Goal: Check status

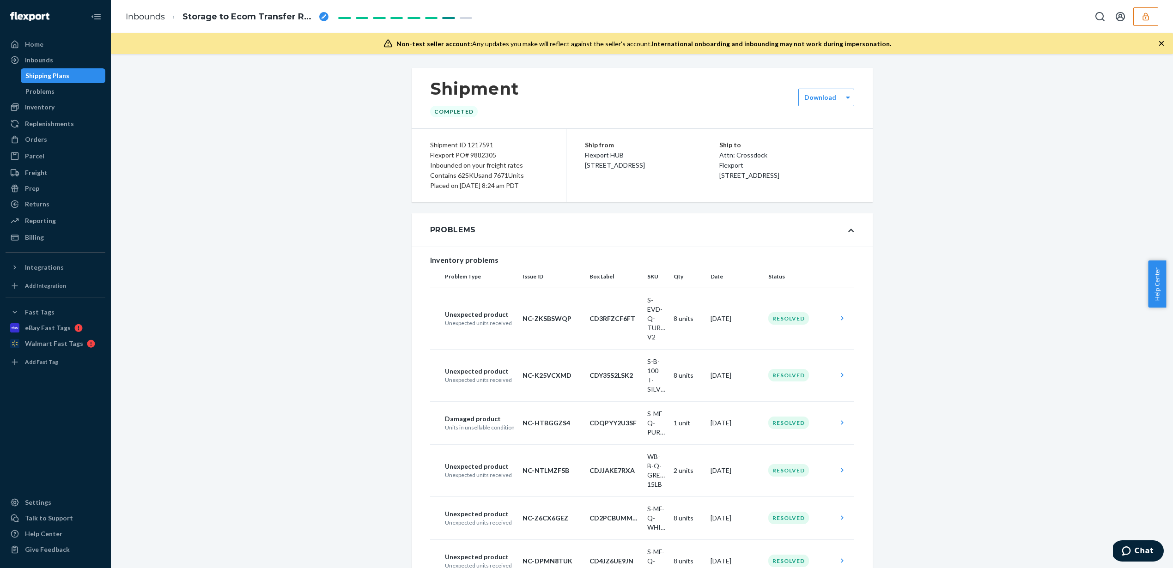
click at [1142, 18] on icon "button" at bounding box center [1145, 16] width 9 height 9
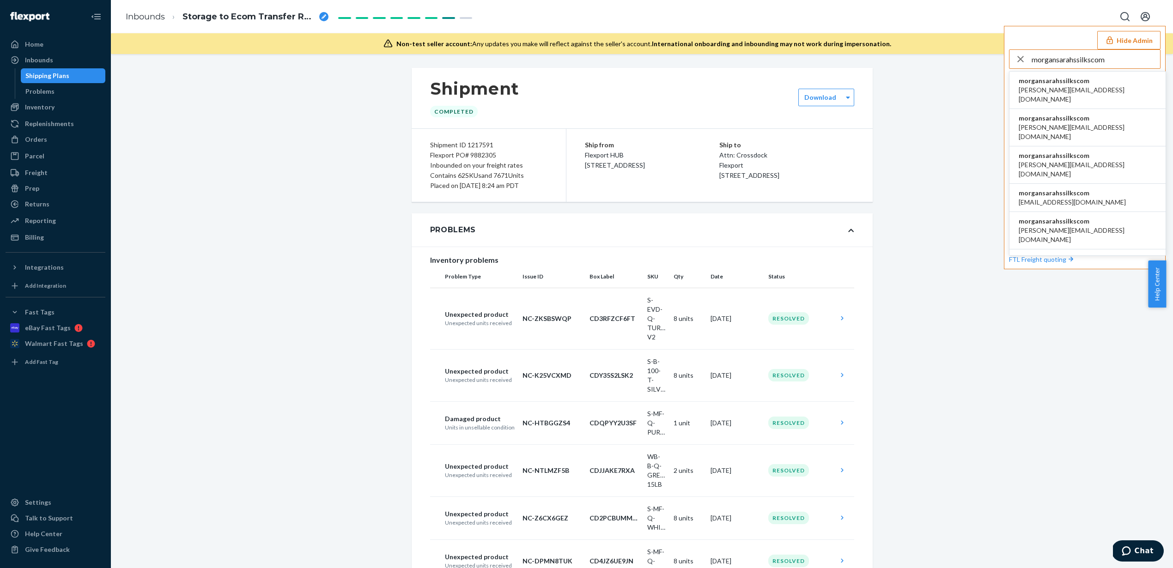
type input "morgansarahssilkscom"
click at [1078, 80] on span "morgansarahssilkscom" at bounding box center [1088, 80] width 138 height 9
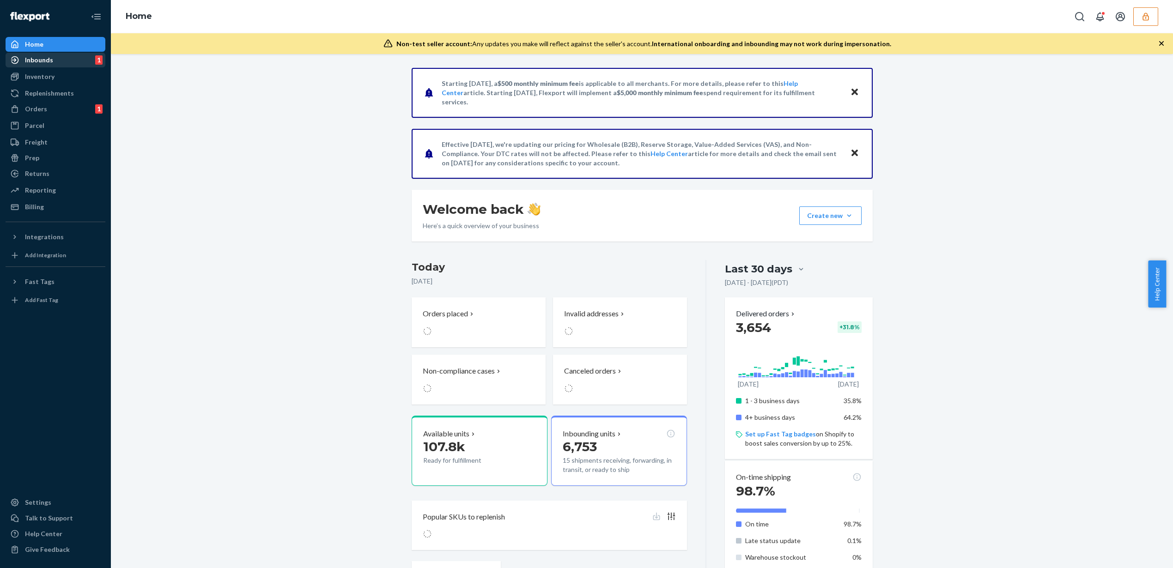
click at [91, 54] on div "Inbounds 1" at bounding box center [55, 60] width 98 height 13
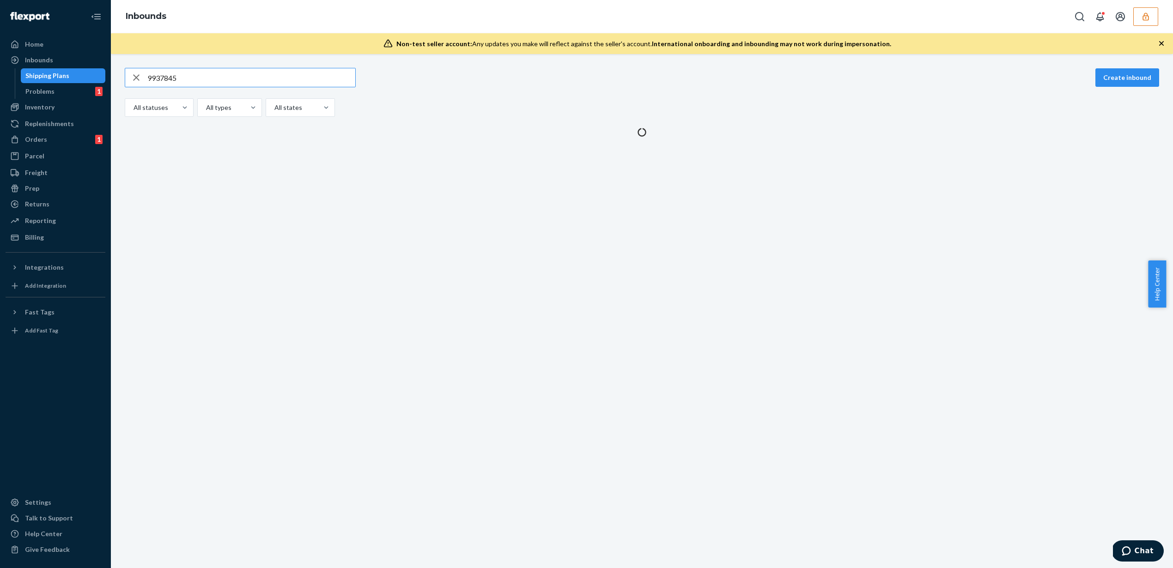
type input "9937845"
click at [1145, 23] on button "button" at bounding box center [1146, 16] width 25 height 18
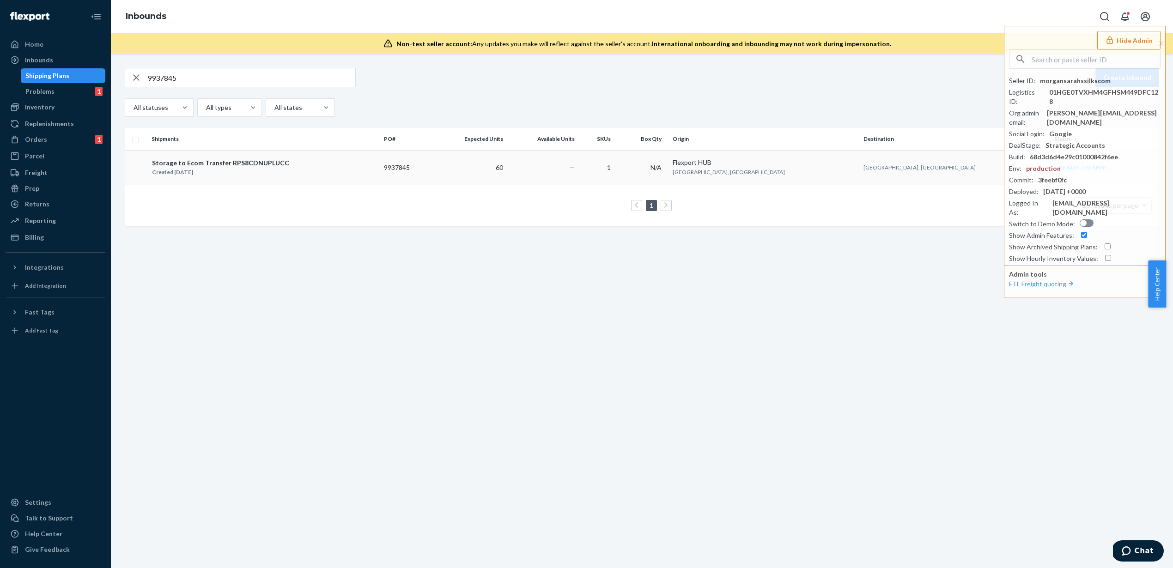
click at [507, 171] on td "60" at bounding box center [470, 167] width 74 height 35
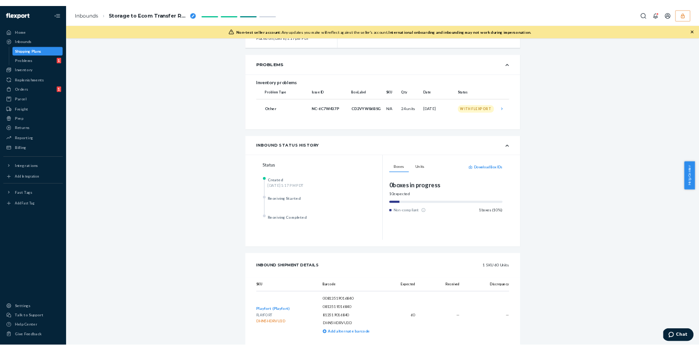
scroll to position [203, 0]
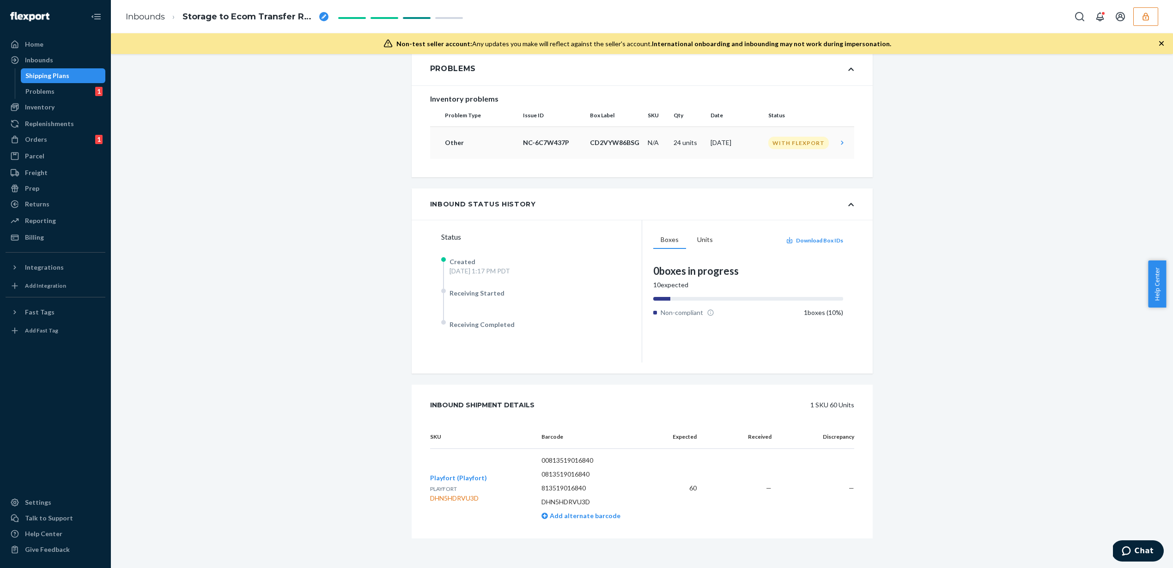
click at [687, 140] on td "24 units" at bounding box center [688, 143] width 37 height 32
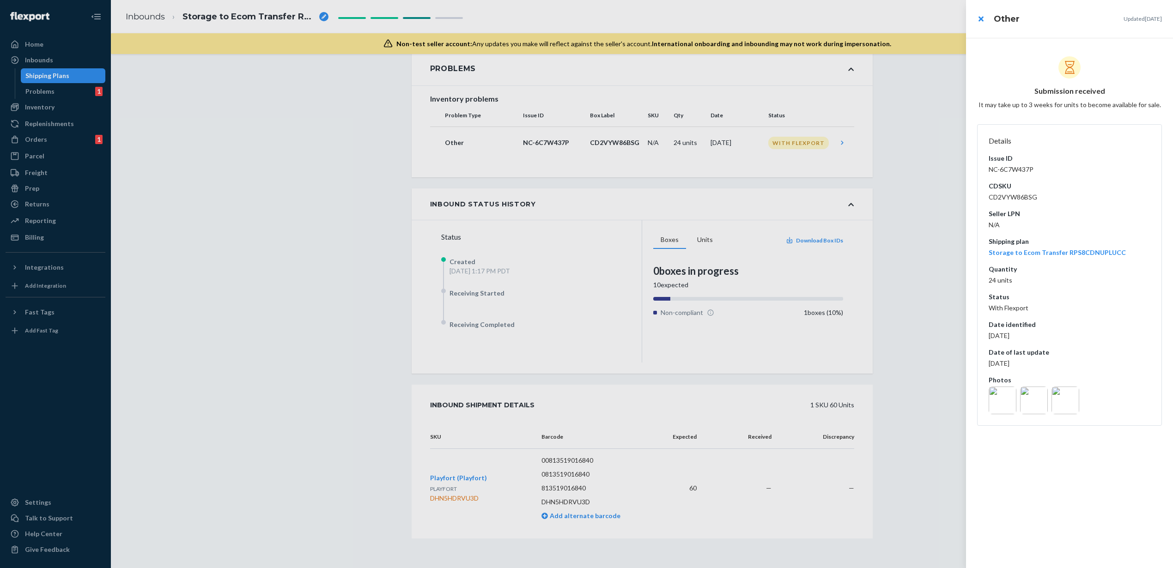
click at [1062, 401] on img at bounding box center [1066, 401] width 28 height 28
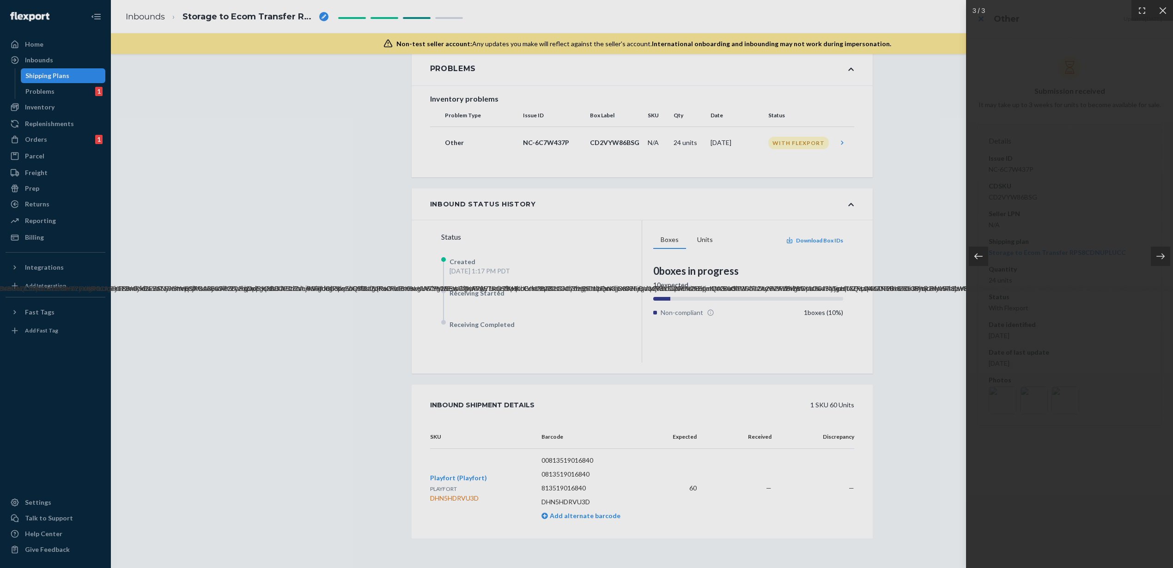
click at [971, 259] on div at bounding box center [978, 256] width 19 height 19
click at [975, 258] on icon at bounding box center [978, 256] width 9 height 9
click at [1166, 254] on div at bounding box center [1160, 256] width 19 height 19
click at [595, 268] on div at bounding box center [586, 284] width 1173 height 568
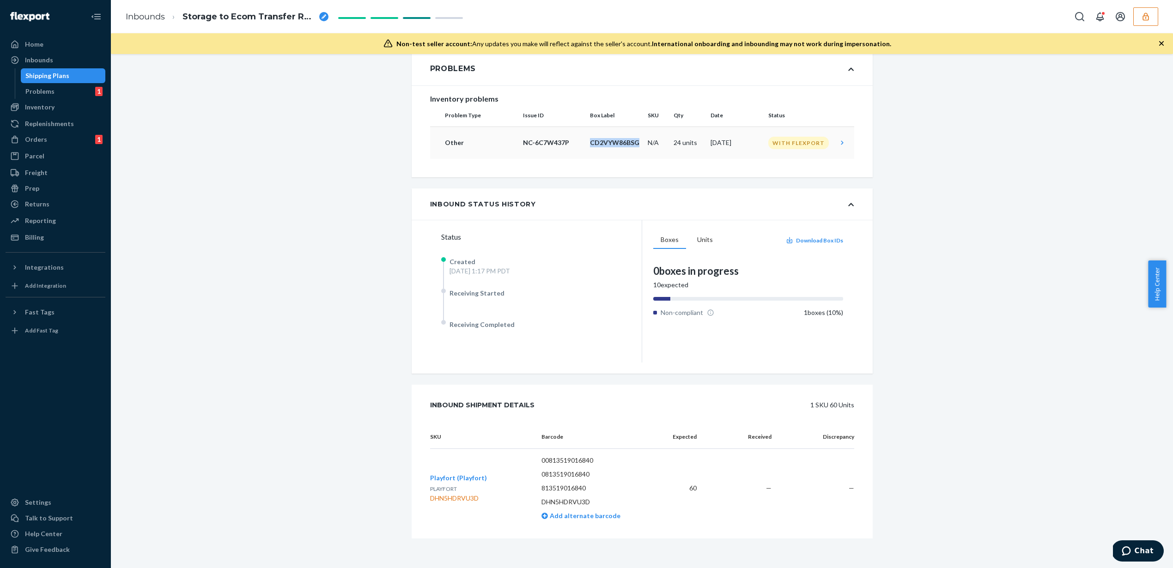
drag, startPoint x: 634, startPoint y: 143, endPoint x: 586, endPoint y: 142, distance: 48.5
click at [590, 142] on p "CD2VYW86BSG" at bounding box center [615, 142] width 50 height 9
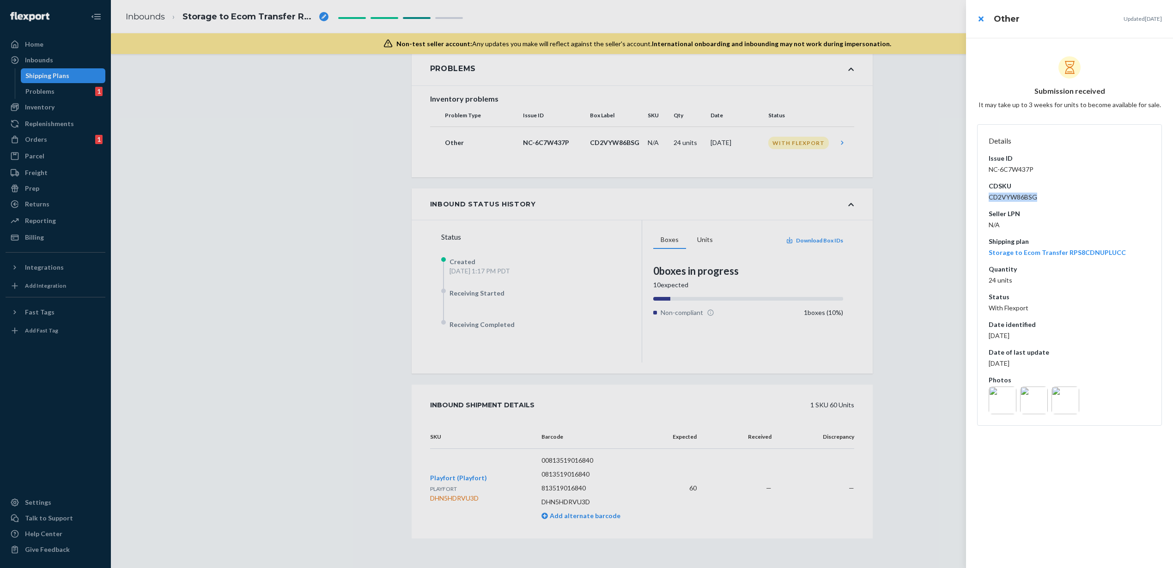
copy dd "CD2VYW86BSG"
click at [1022, 399] on img at bounding box center [1034, 401] width 28 height 28
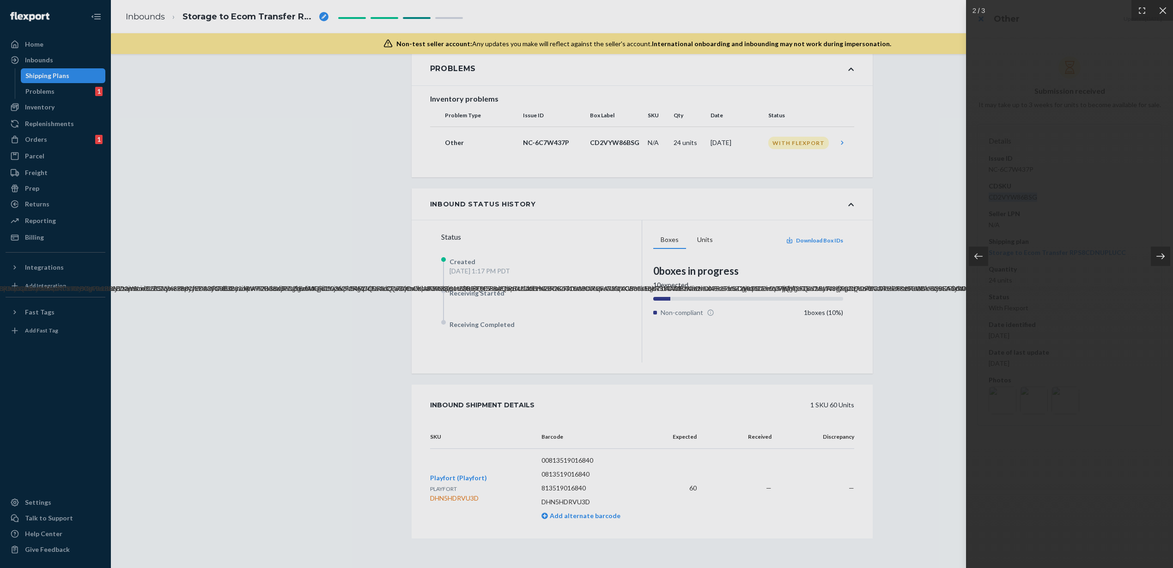
click at [1164, 260] on icon at bounding box center [1160, 256] width 9 height 9
click at [988, 262] on div at bounding box center [978, 256] width 19 height 19
drag, startPoint x: 562, startPoint y: 140, endPoint x: 537, endPoint y: 142, distance: 25.5
click at [537, 142] on div at bounding box center [586, 284] width 1173 height 568
click at [537, 142] on p "NC-6C7W437P" at bounding box center [553, 142] width 60 height 9
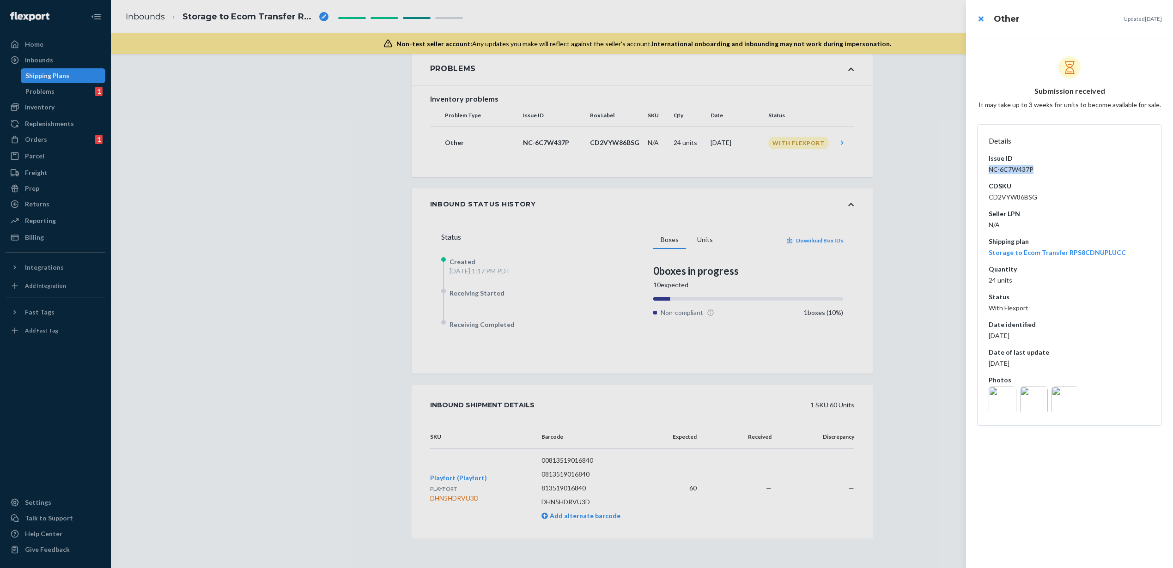
drag, startPoint x: 1029, startPoint y: 170, endPoint x: 973, endPoint y: 172, distance: 56.4
click at [973, 172] on div "Submission received It may take up to 3 weeks for units to become available for…" at bounding box center [1069, 303] width 207 height 531
copy dd "NC-6C7W437P"
click at [1003, 408] on img at bounding box center [1003, 401] width 28 height 28
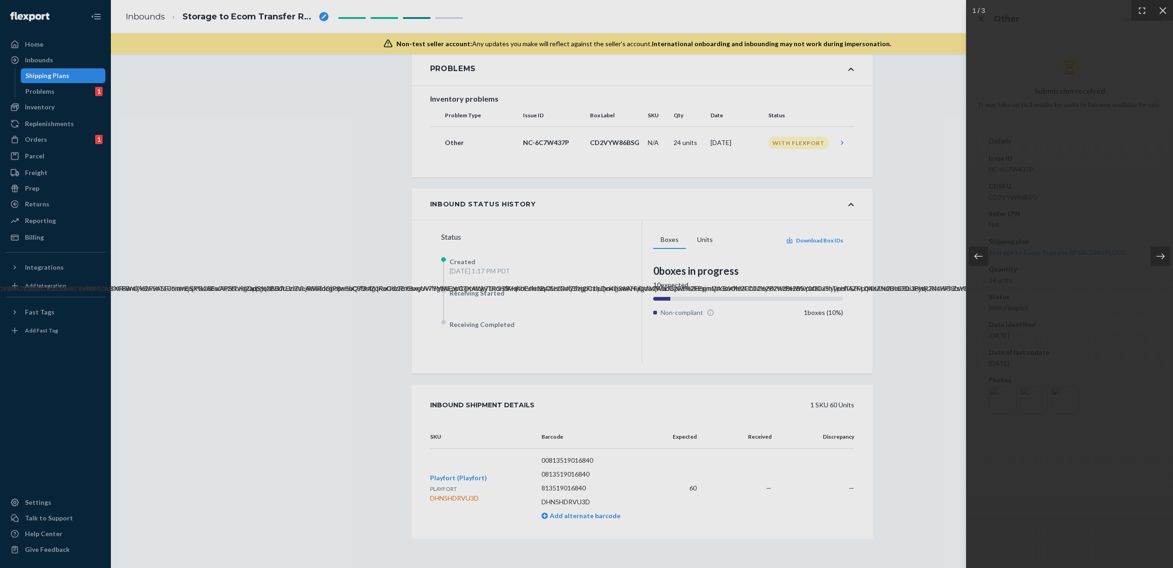
click at [683, 496] on div at bounding box center [586, 284] width 1173 height 568
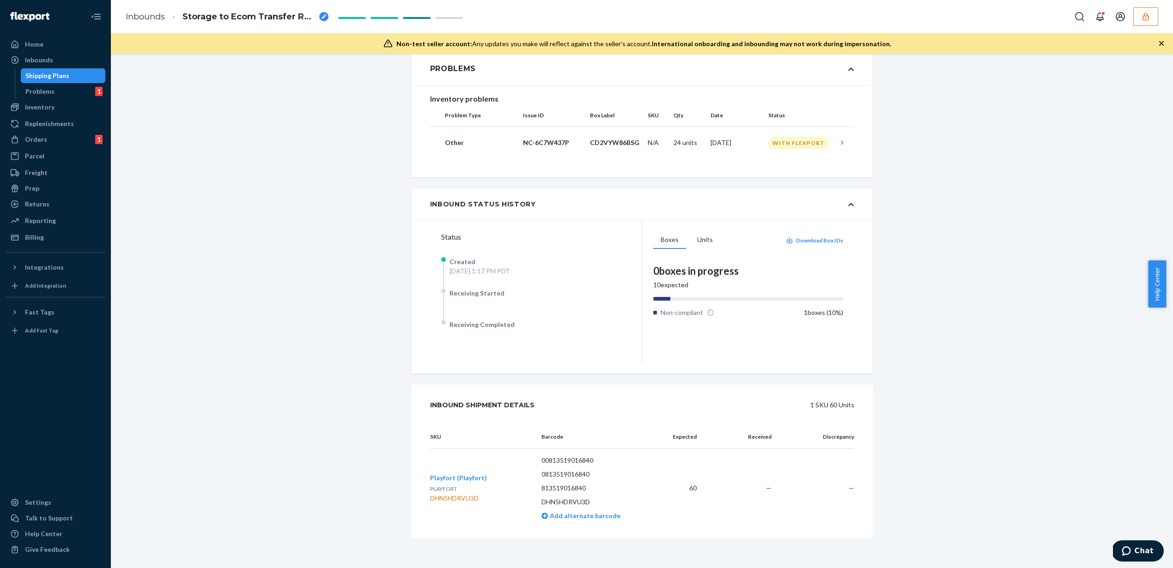
click at [245, 276] on div "Shipment 1 San Bernardino , CA Shipment #1 Ready to ship Download Shipment ID 1…" at bounding box center [642, 216] width 1049 height 703
click at [328, 320] on div "Shipment 1 San Bernardino , CA Shipment #1 Ready to ship Download Shipment ID 1…" at bounding box center [642, 216] width 1049 height 703
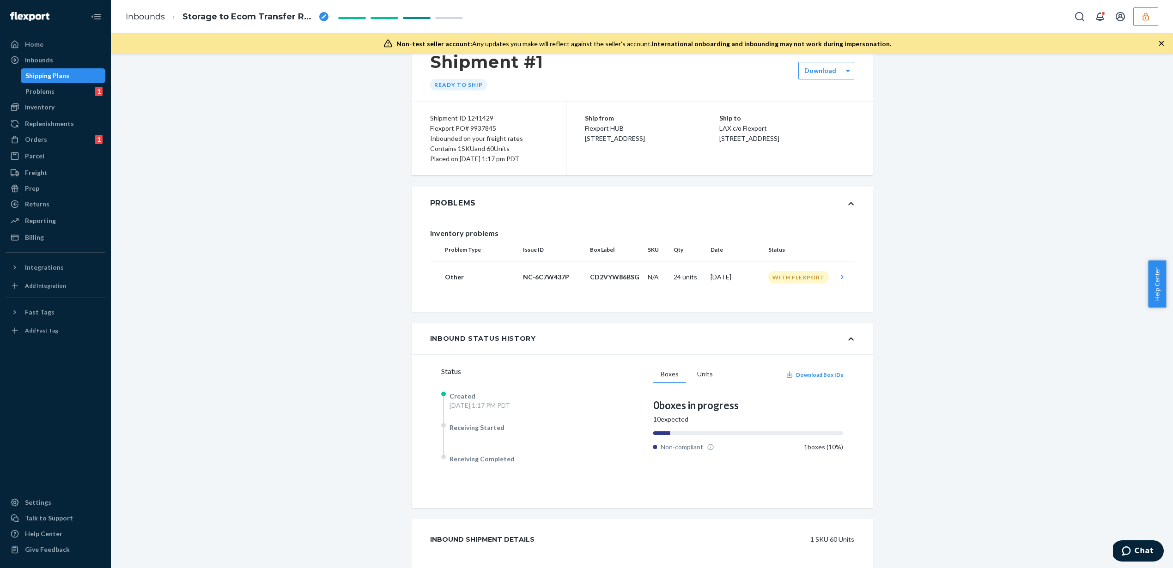
scroll to position [0, 0]
